Goal: Information Seeking & Learning: Learn about a topic

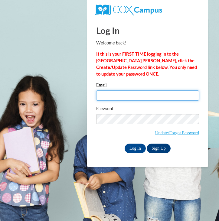
drag, startPoint x: 116, startPoint y: 98, endPoint x: 119, endPoint y: 100, distance: 3.5
click at [116, 98] on input "Email" at bounding box center [147, 95] width 103 height 10
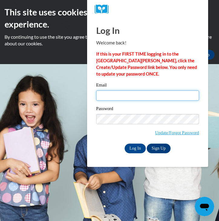
type input "carlile.k.j@gmail.com"
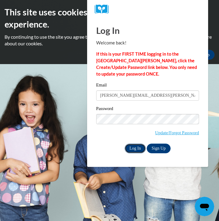
click at [136, 146] on input "Log In" at bounding box center [135, 149] width 21 height 10
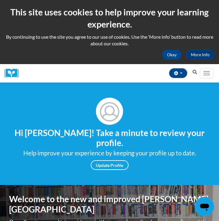
click at [198, 75] on button "Search" at bounding box center [194, 72] width 9 height 7
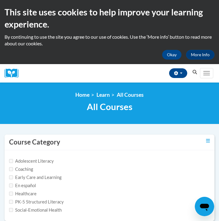
click at [194, 73] on icon "Search" at bounding box center [194, 72] width 5 height 5
click at [176, 55] on button "Okay" at bounding box center [171, 55] width 19 height 10
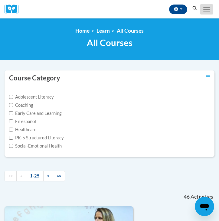
click at [208, 9] on span "Main menu" at bounding box center [206, 9] width 7 height 1
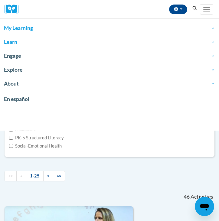
click at [86, 31] on span "My Learning" at bounding box center [109, 28] width 211 height 7
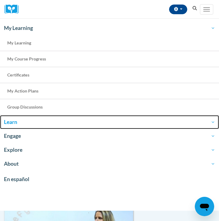
click at [37, 122] on span "Learn" at bounding box center [109, 122] width 211 height 7
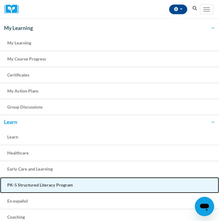
click at [31, 187] on span "PK-5 Structured Literacy Program" at bounding box center [40, 184] width 66 height 5
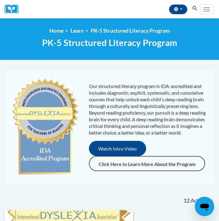
click at [195, 10] on icon "Search" at bounding box center [194, 8] width 5 height 5
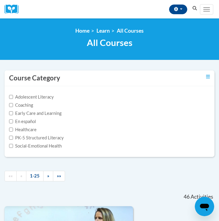
scroll to position [1857, 0]
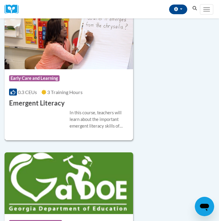
click at [75, 69] on img at bounding box center [69, 39] width 129 height 62
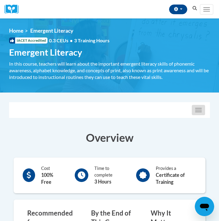
click at [194, 111] on button "Toggle navigation" at bounding box center [198, 110] width 13 height 10
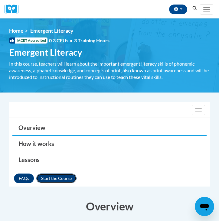
click at [63, 178] on button "Enroll" at bounding box center [56, 179] width 40 height 10
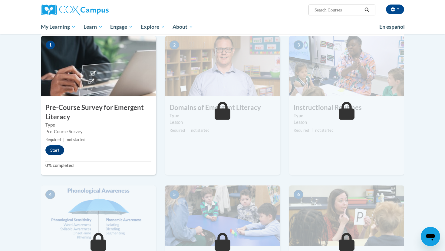
scroll to position [153, 0]
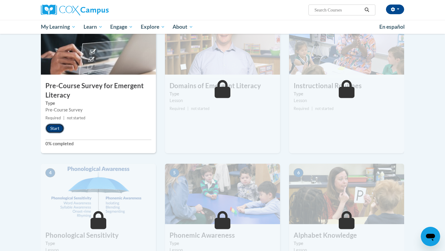
click at [59, 127] on button "Start" at bounding box center [54, 129] width 19 height 10
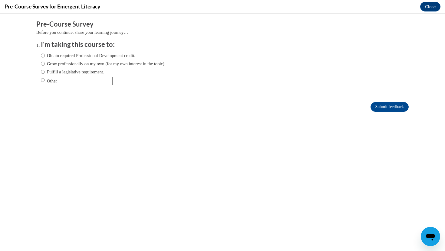
scroll to position [0, 0]
click at [219, 107] on input "Submit feedback" at bounding box center [389, 107] width 38 height 10
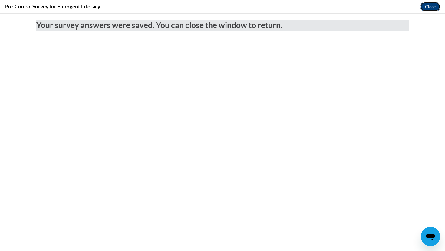
click at [219, 6] on button "Close" at bounding box center [430, 7] width 20 height 10
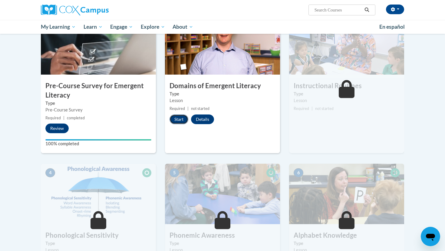
click at [182, 121] on button "Start" at bounding box center [178, 120] width 19 height 10
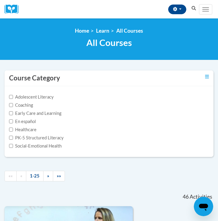
scroll to position [1389, 0]
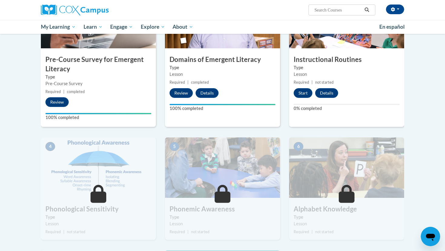
scroll to position [200, 0]
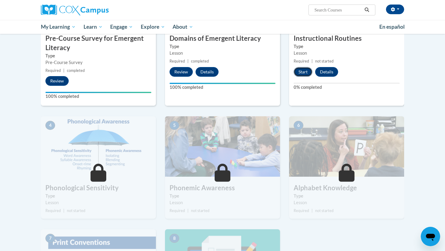
click at [306, 75] on button "Start" at bounding box center [302, 72] width 19 height 10
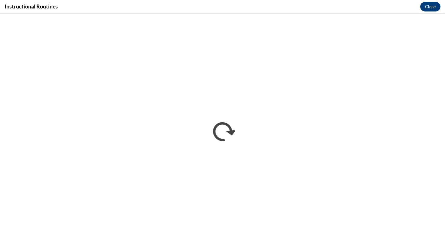
scroll to position [0, 0]
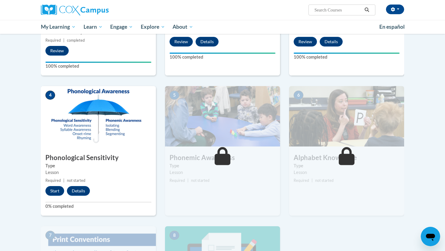
scroll to position [230, 0]
click at [56, 188] on button "Start" at bounding box center [54, 192] width 19 height 10
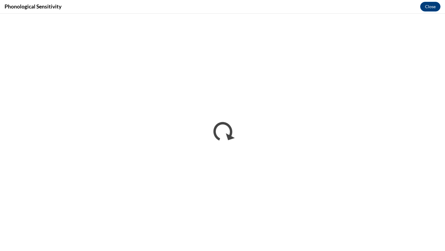
scroll to position [0, 0]
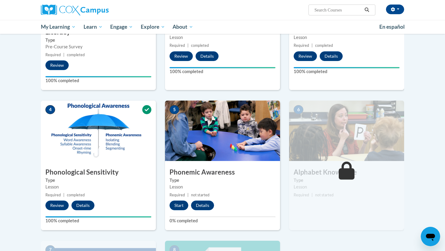
scroll to position [220, 0]
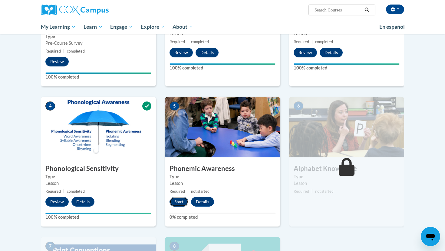
click at [180, 202] on button "Start" at bounding box center [178, 202] width 19 height 10
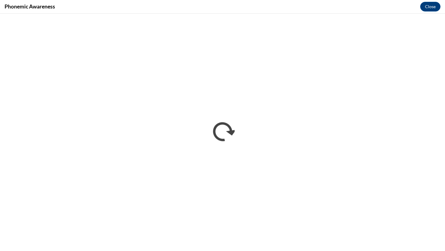
scroll to position [0, 0]
